Goal: Task Accomplishment & Management: Manage account settings

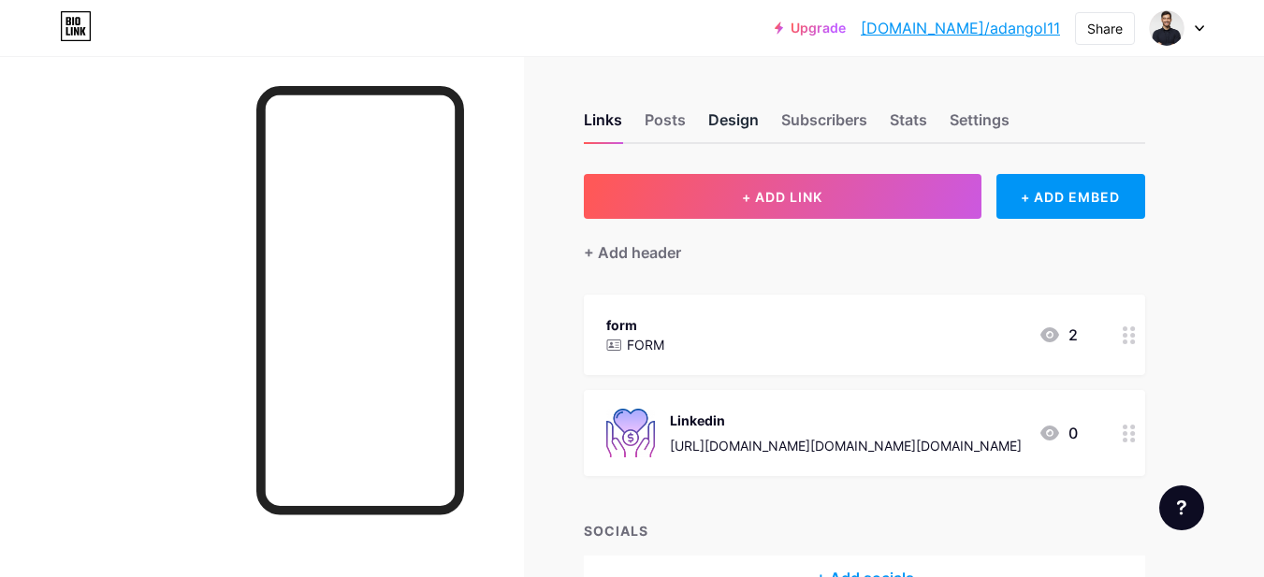
click at [721, 120] on div "Design" at bounding box center [733, 125] width 51 height 34
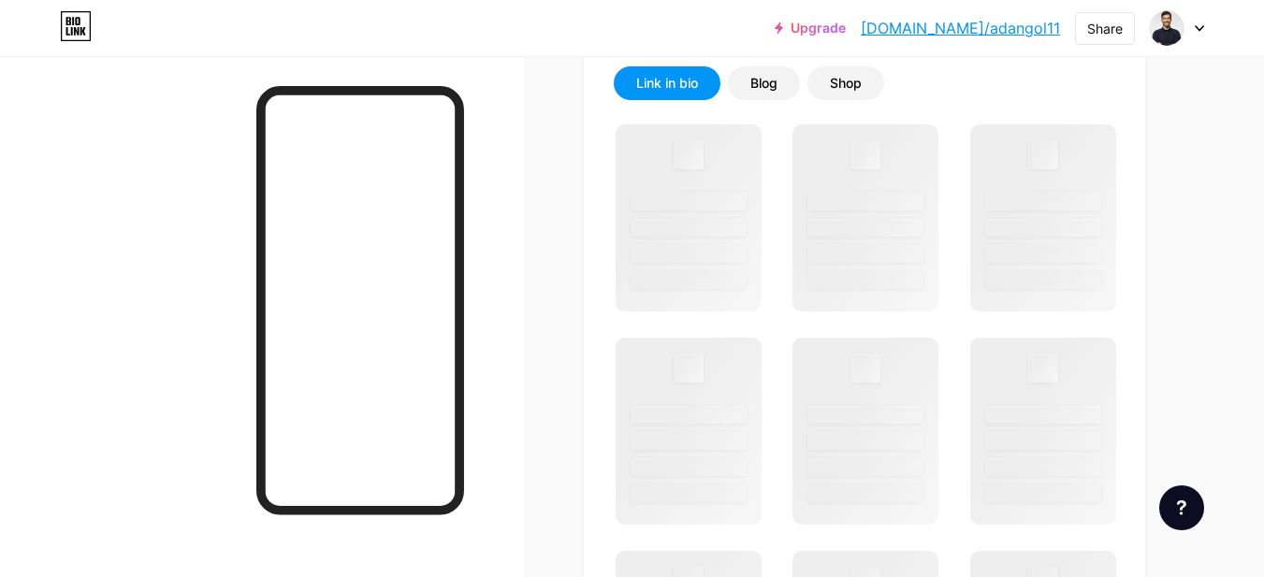
scroll to position [281, 0]
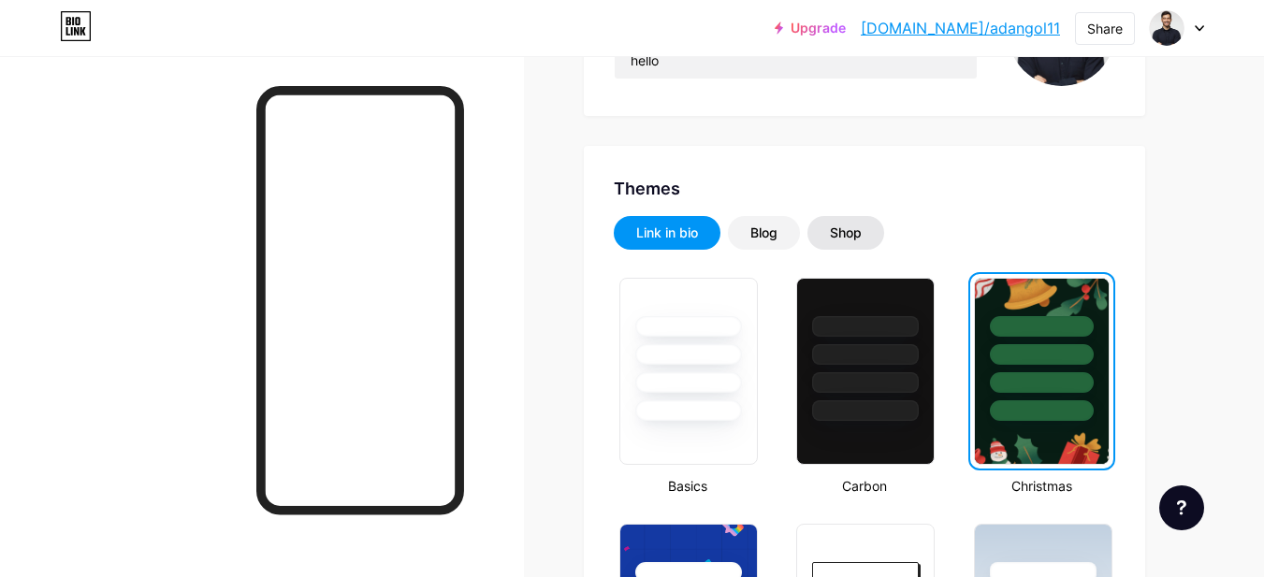
click at [846, 224] on div "Shop" at bounding box center [846, 233] width 32 height 19
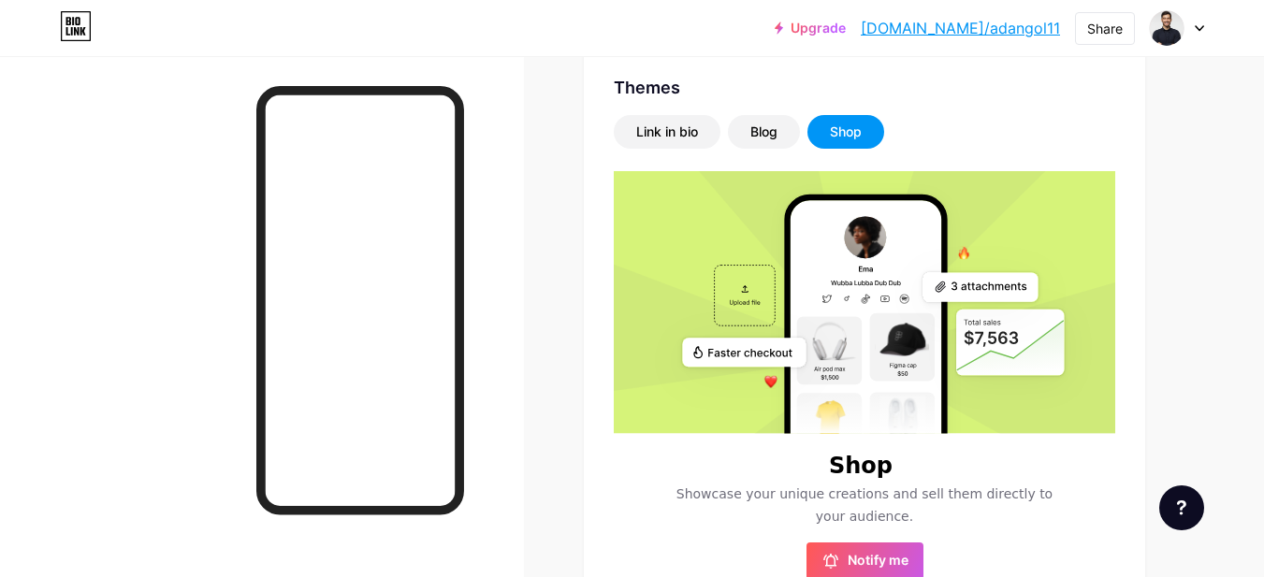
scroll to position [414, 0]
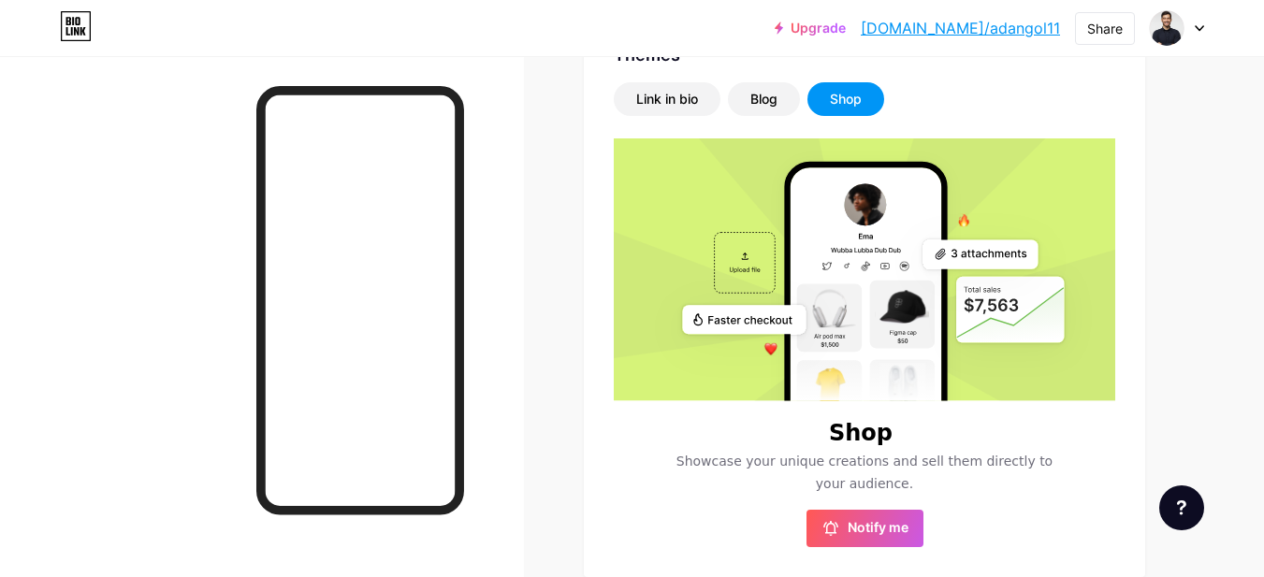
click at [897, 270] on rect at bounding box center [865, 330] width 151 height 326
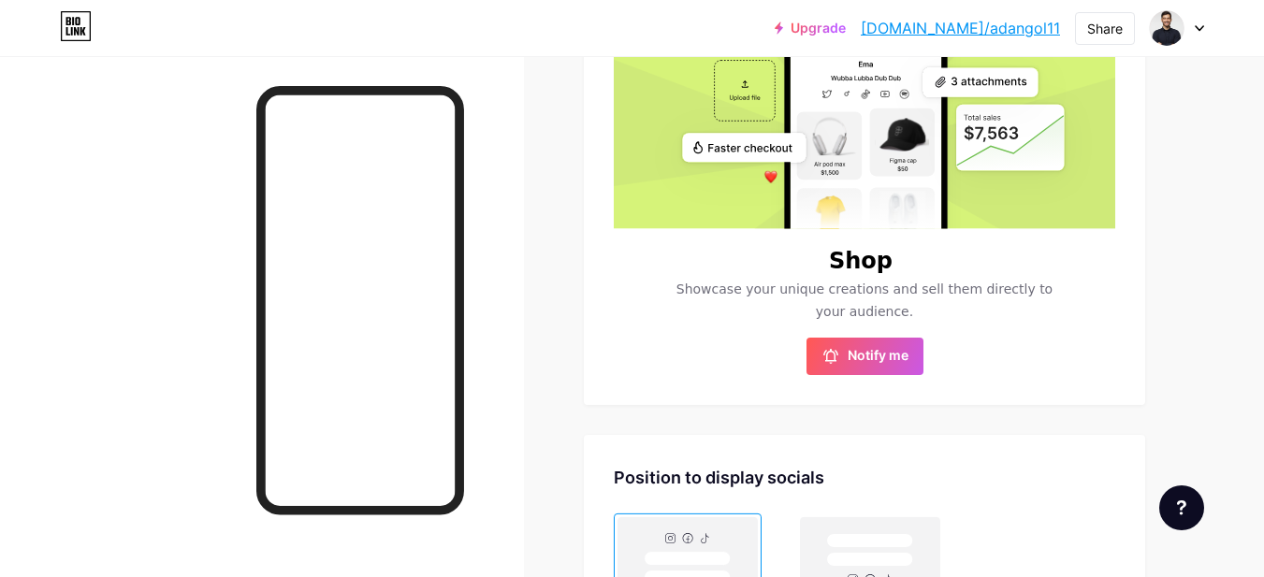
scroll to position [601, 0]
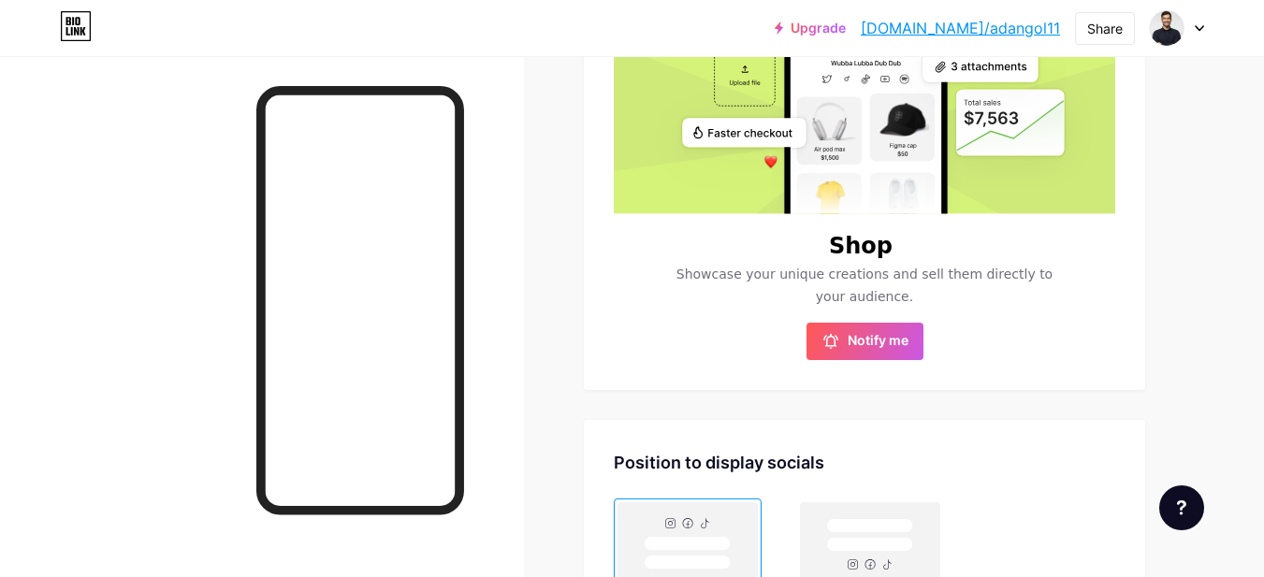
click at [936, 279] on span "Showcase your unique creations and sell them directly to your audience." at bounding box center [864, 285] width 401 height 45
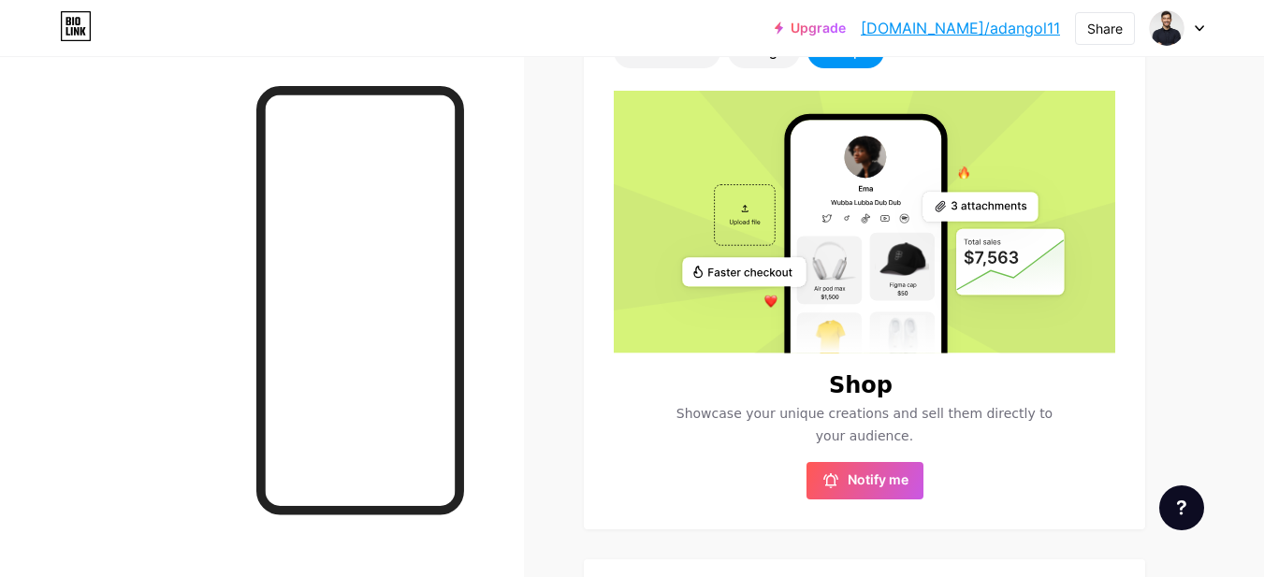
scroll to position [321, 0]
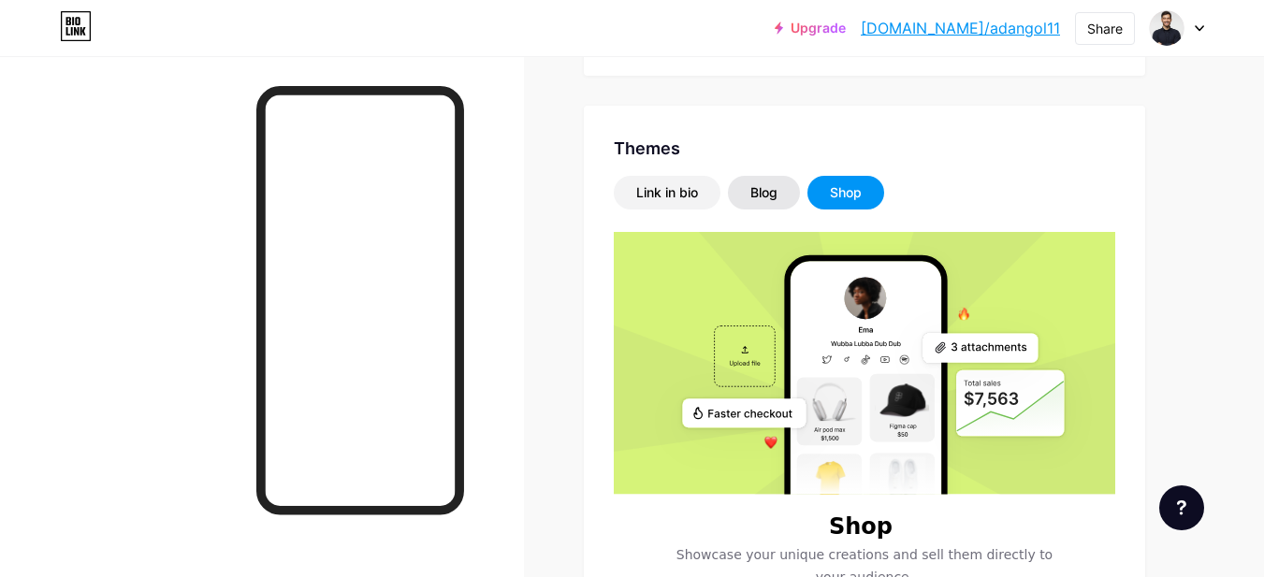
click at [783, 188] on div "Blog" at bounding box center [764, 193] width 72 height 34
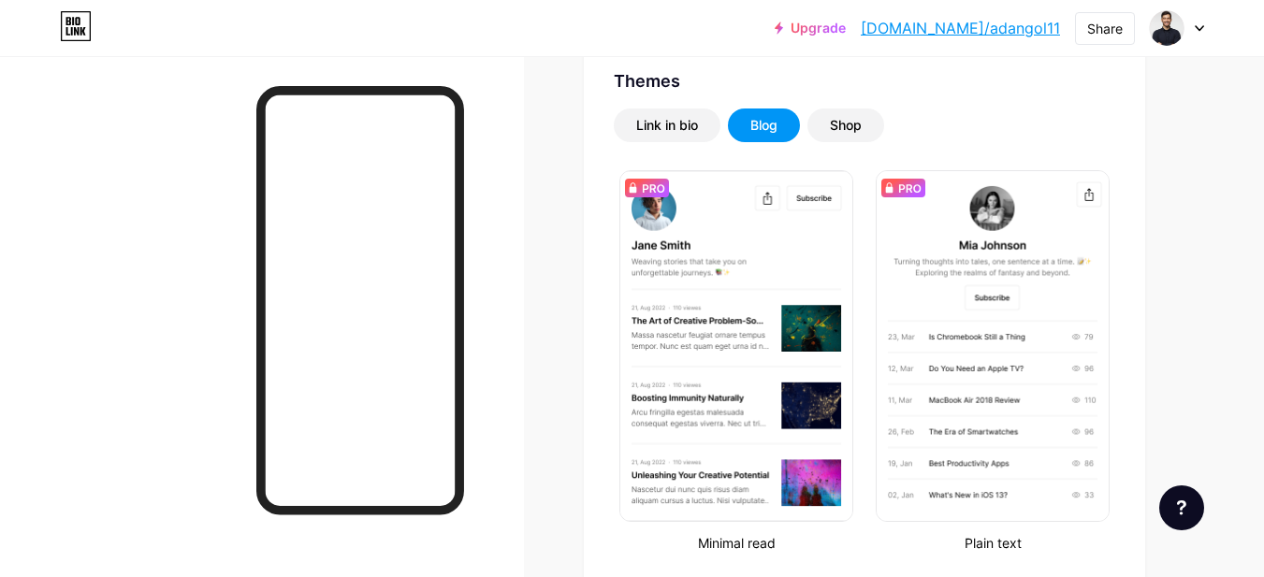
scroll to position [227, 0]
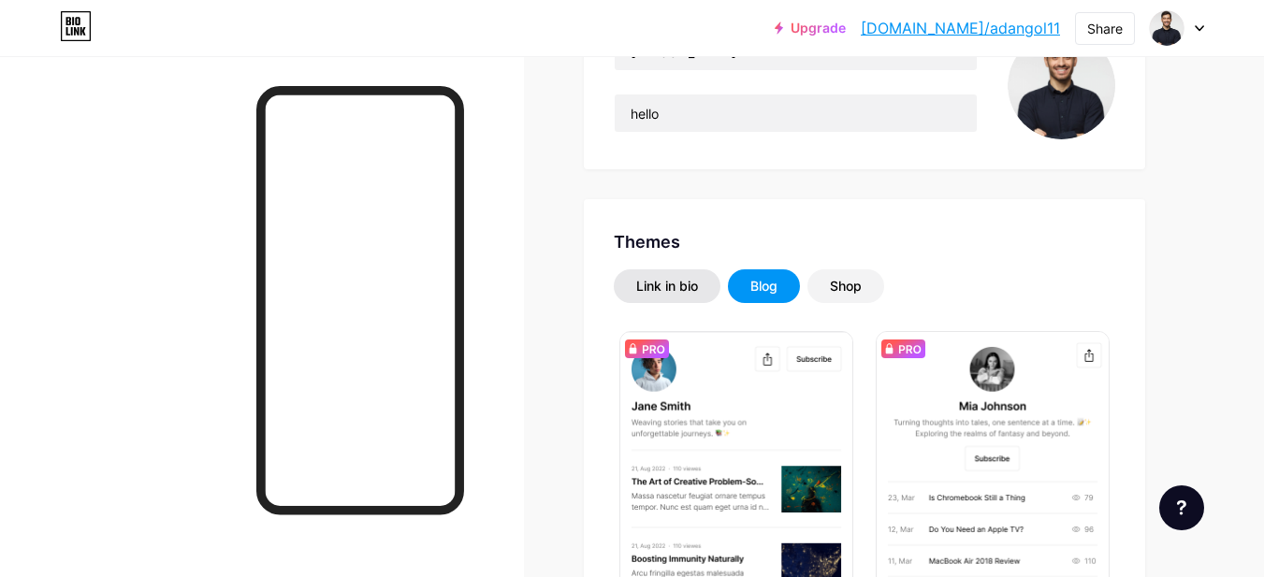
click at [694, 272] on div "Link in bio" at bounding box center [667, 286] width 107 height 34
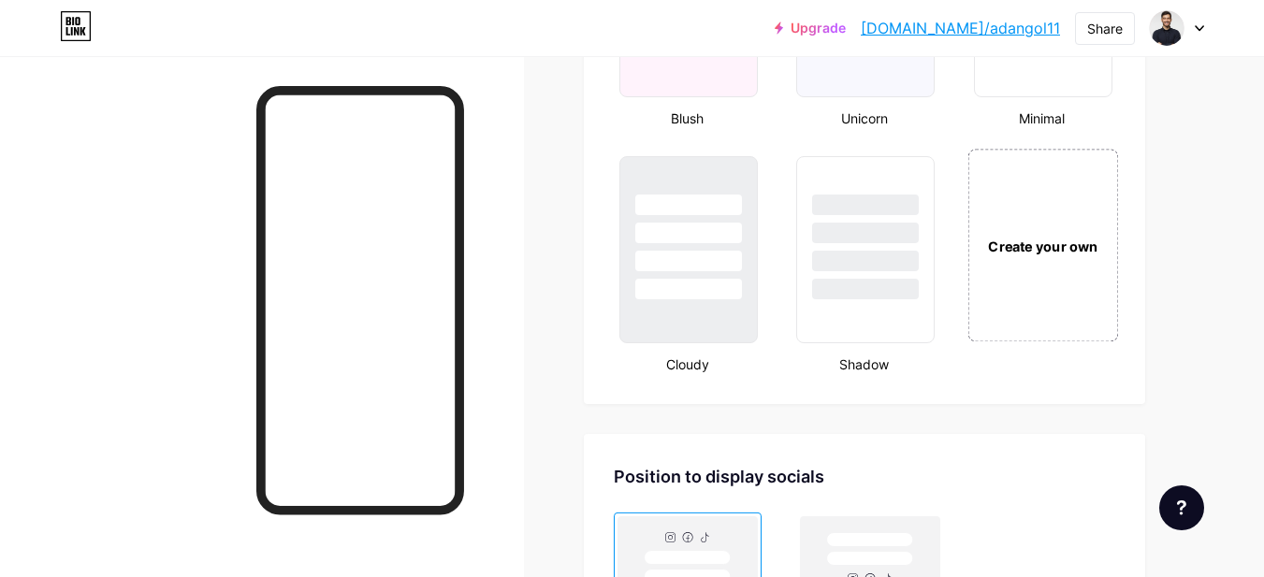
scroll to position [2098, 0]
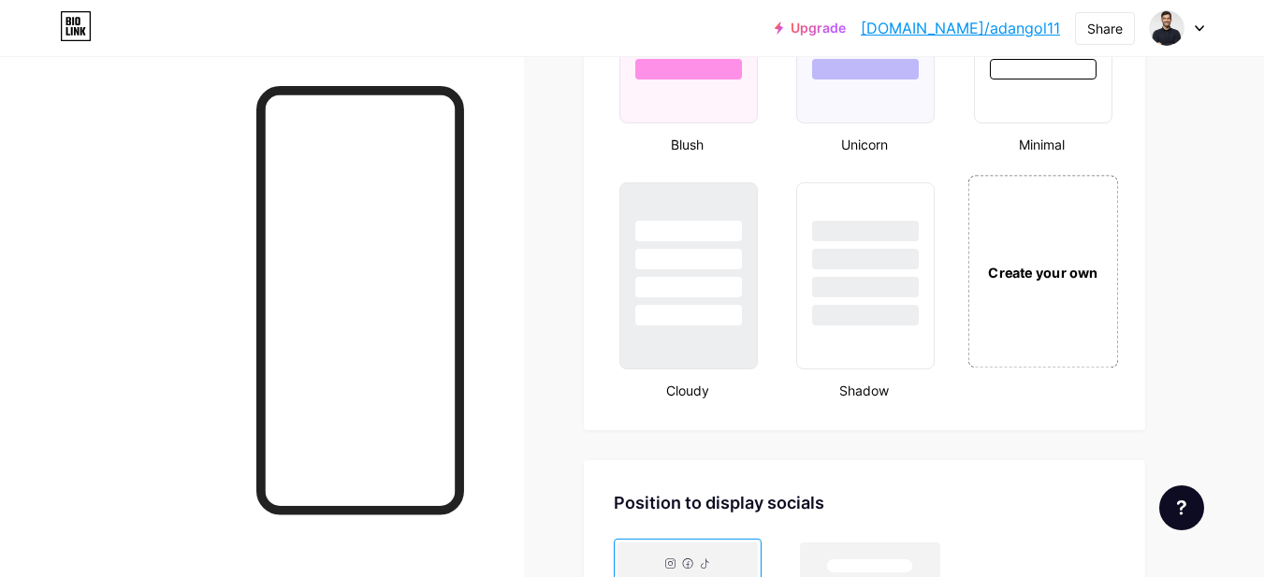
click at [1073, 258] on div "Create your own" at bounding box center [1042, 271] width 151 height 193
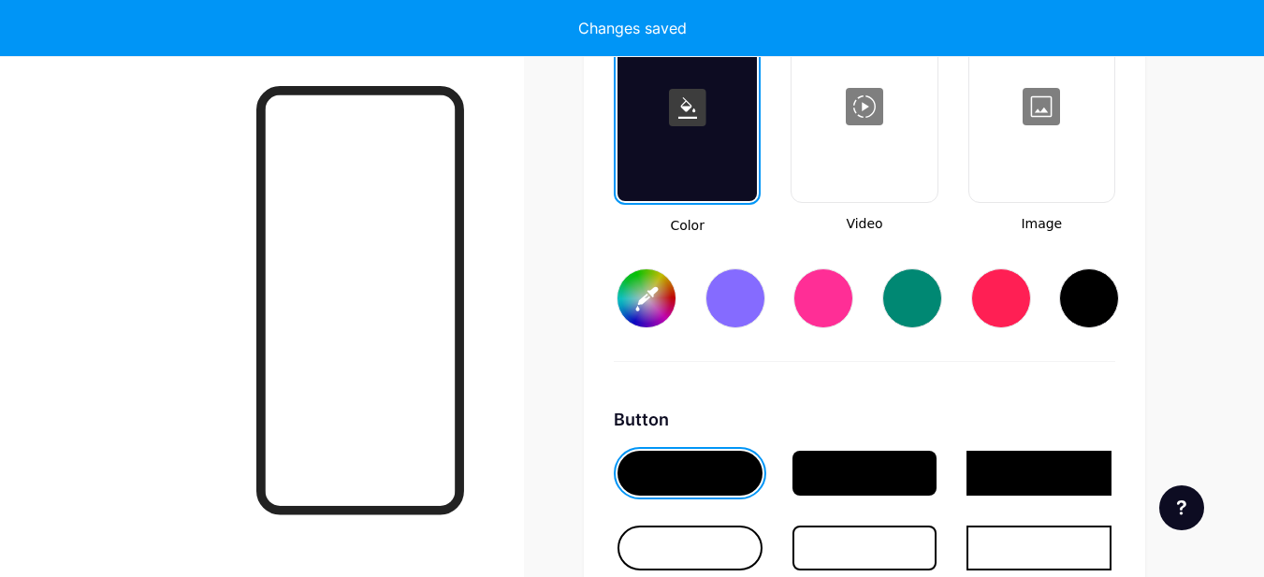
type input "#ffffff"
type input "#000000"
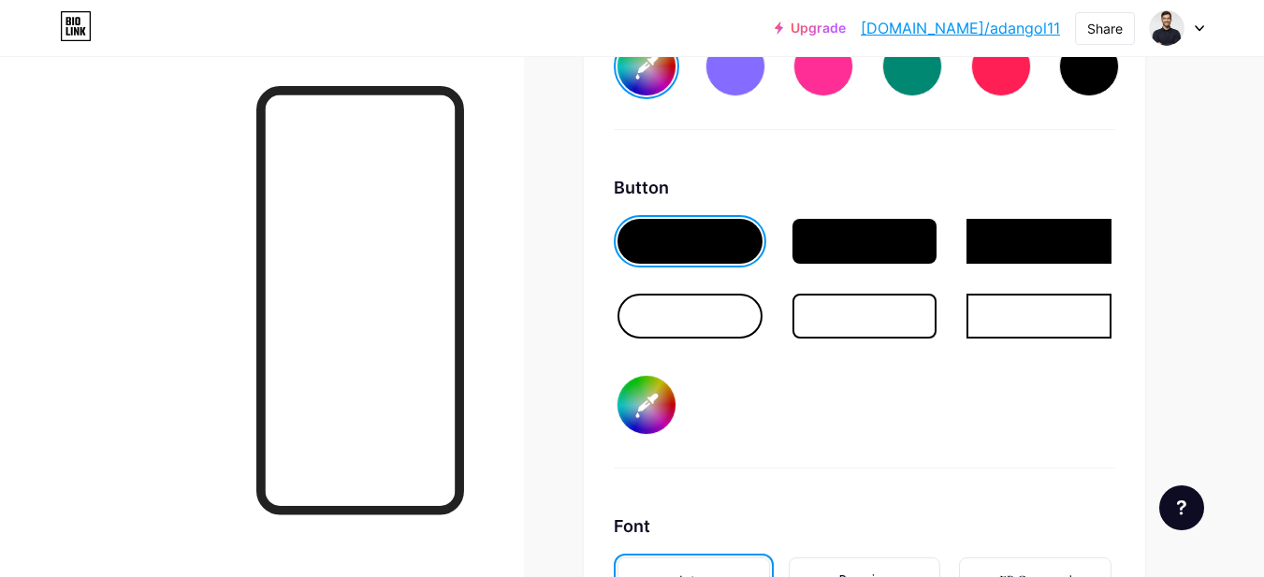
scroll to position [2951, 0]
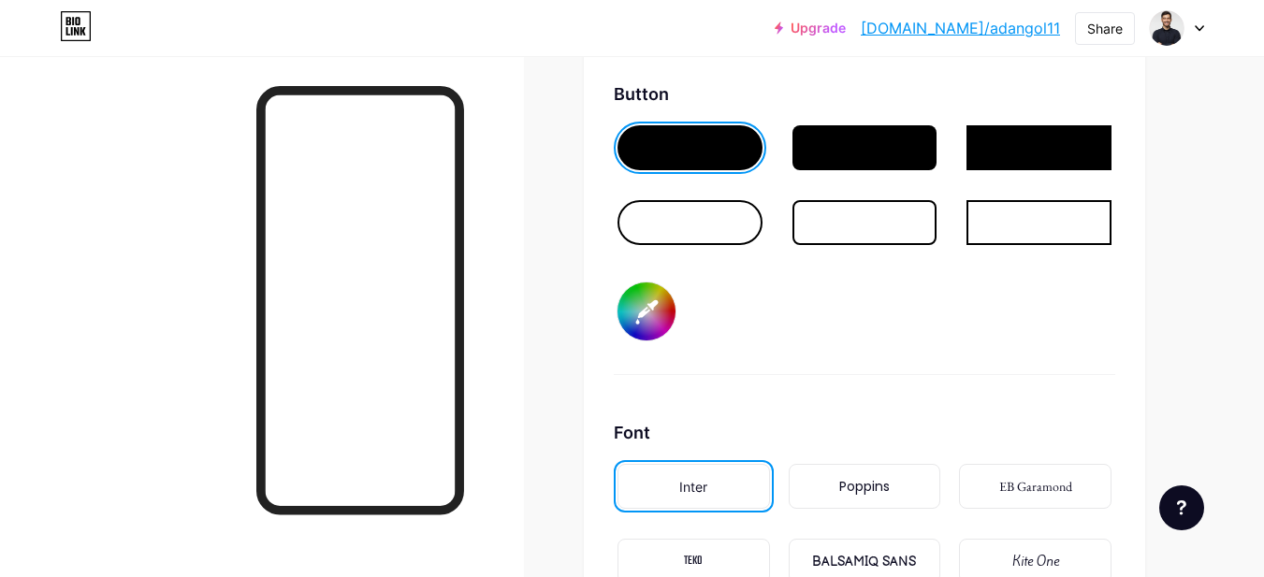
click at [875, 209] on div at bounding box center [864, 222] width 145 height 45
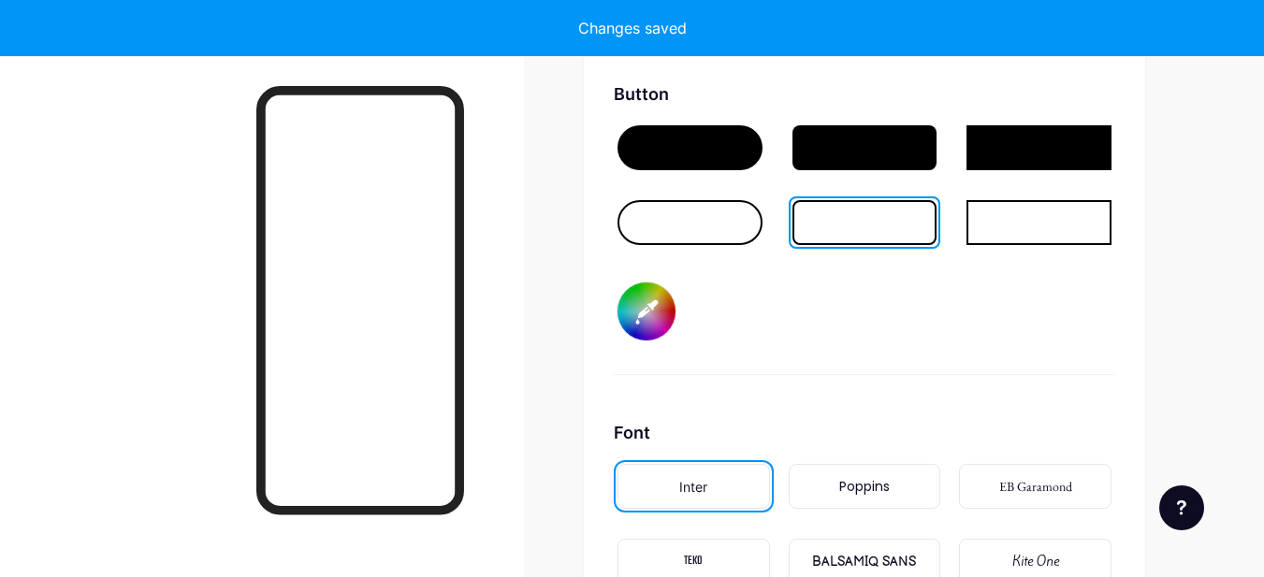
click at [874, 137] on div at bounding box center [864, 147] width 145 height 45
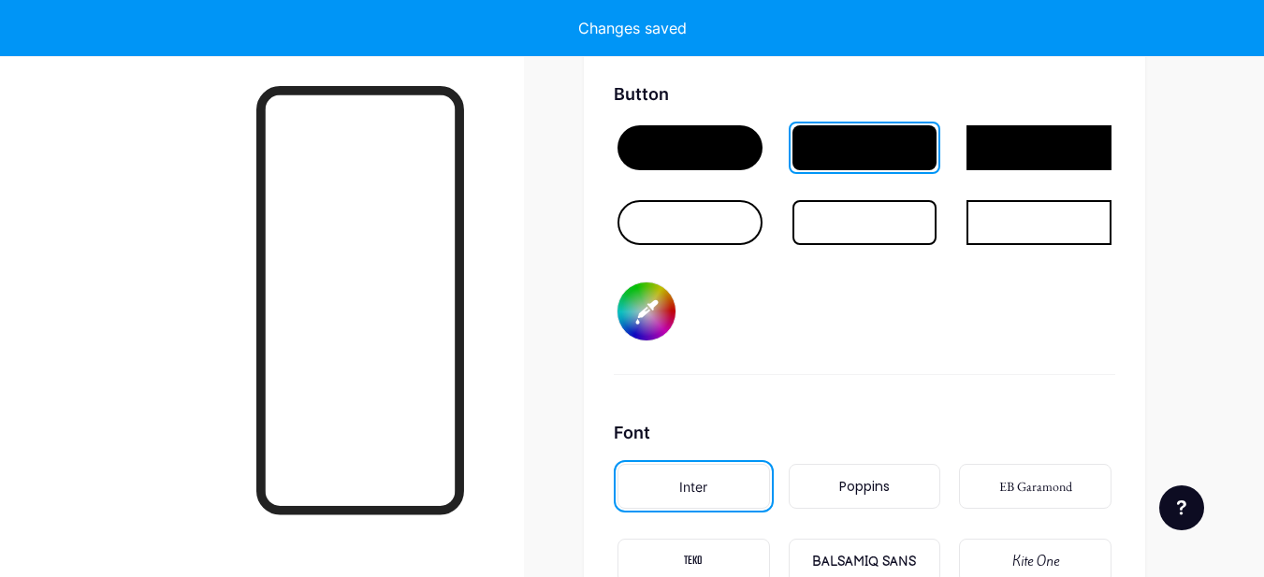
type input "#ffffff"
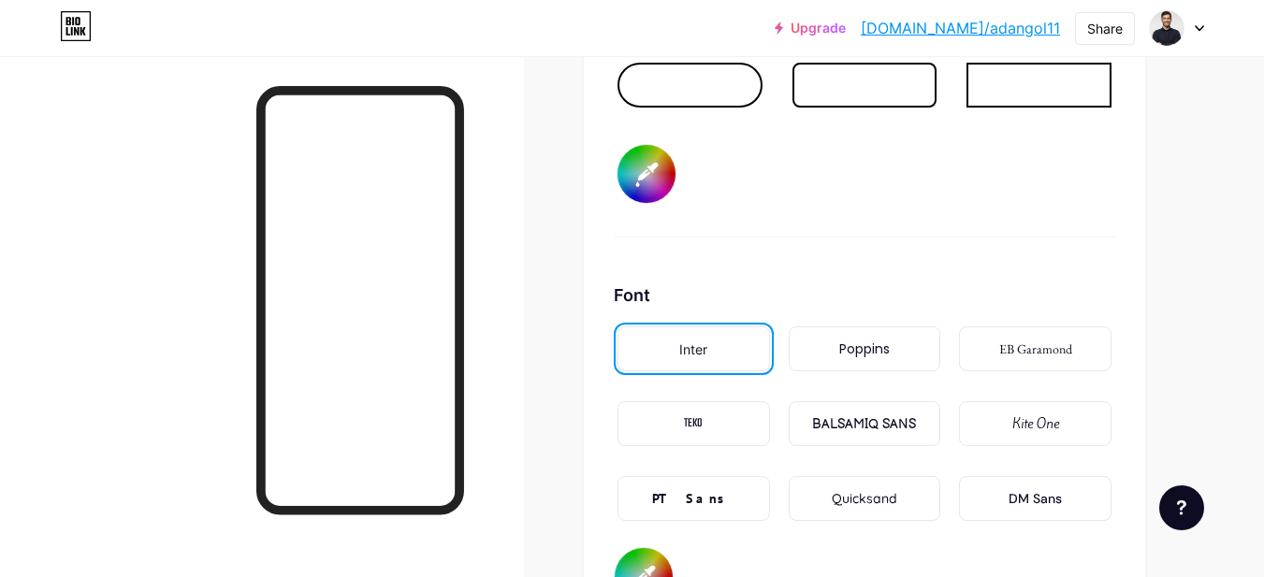
scroll to position [3055, 0]
